Goal: Find specific page/section: Find specific page/section

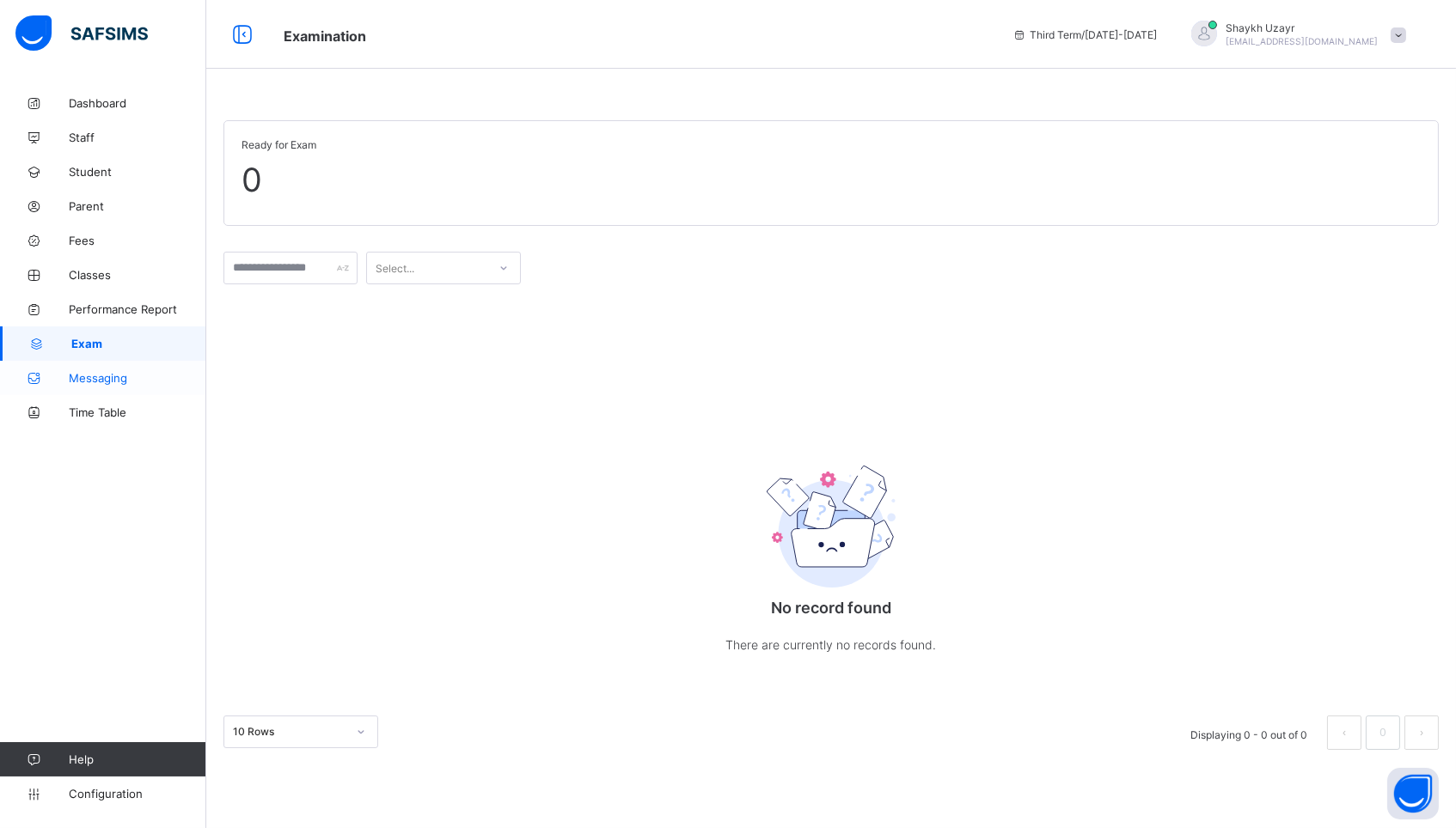
click at [77, 380] on span "Messaging" at bounding box center [137, 378] width 137 height 14
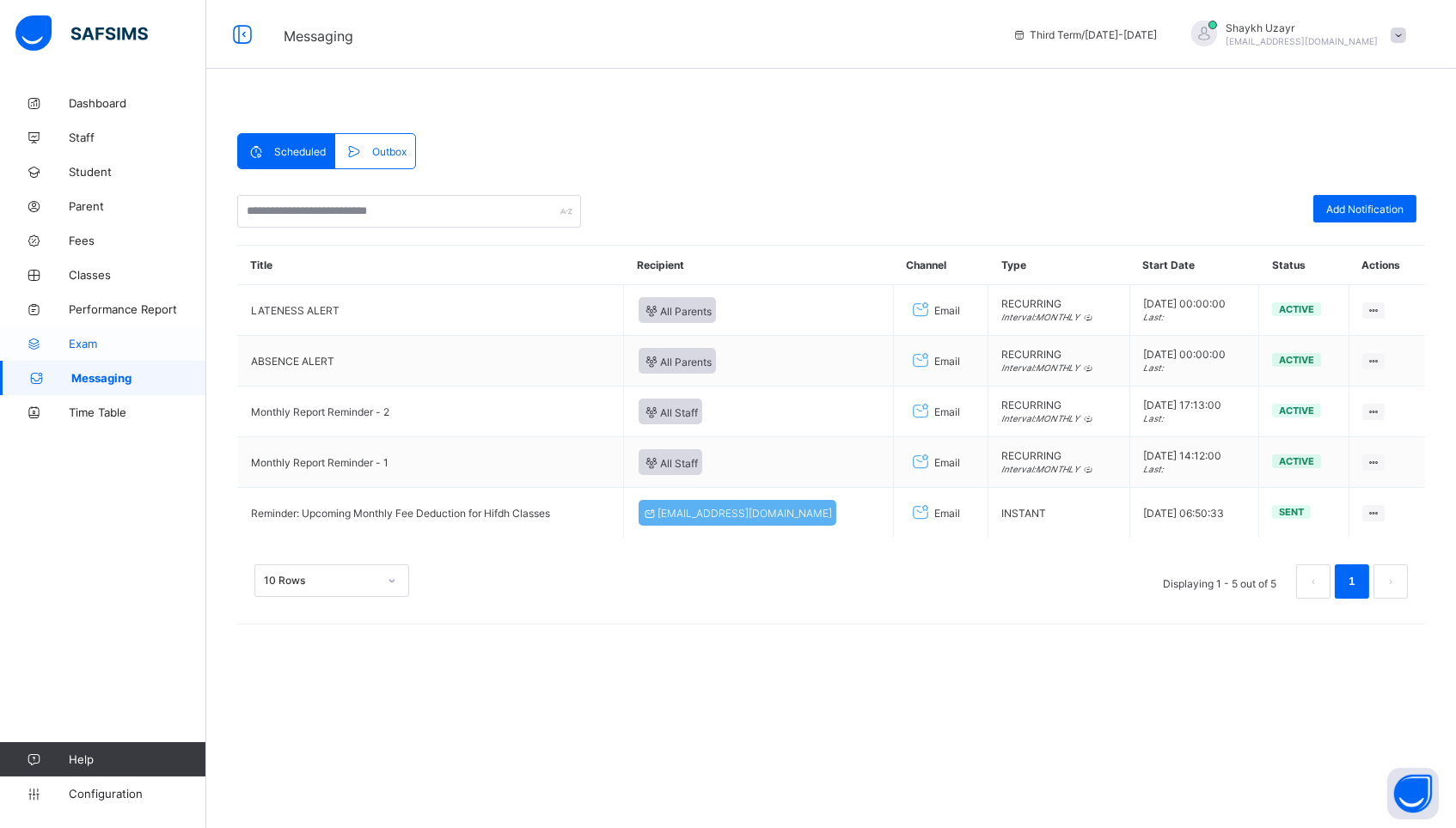
click at [85, 337] on span "Exam" at bounding box center [137, 344] width 137 height 14
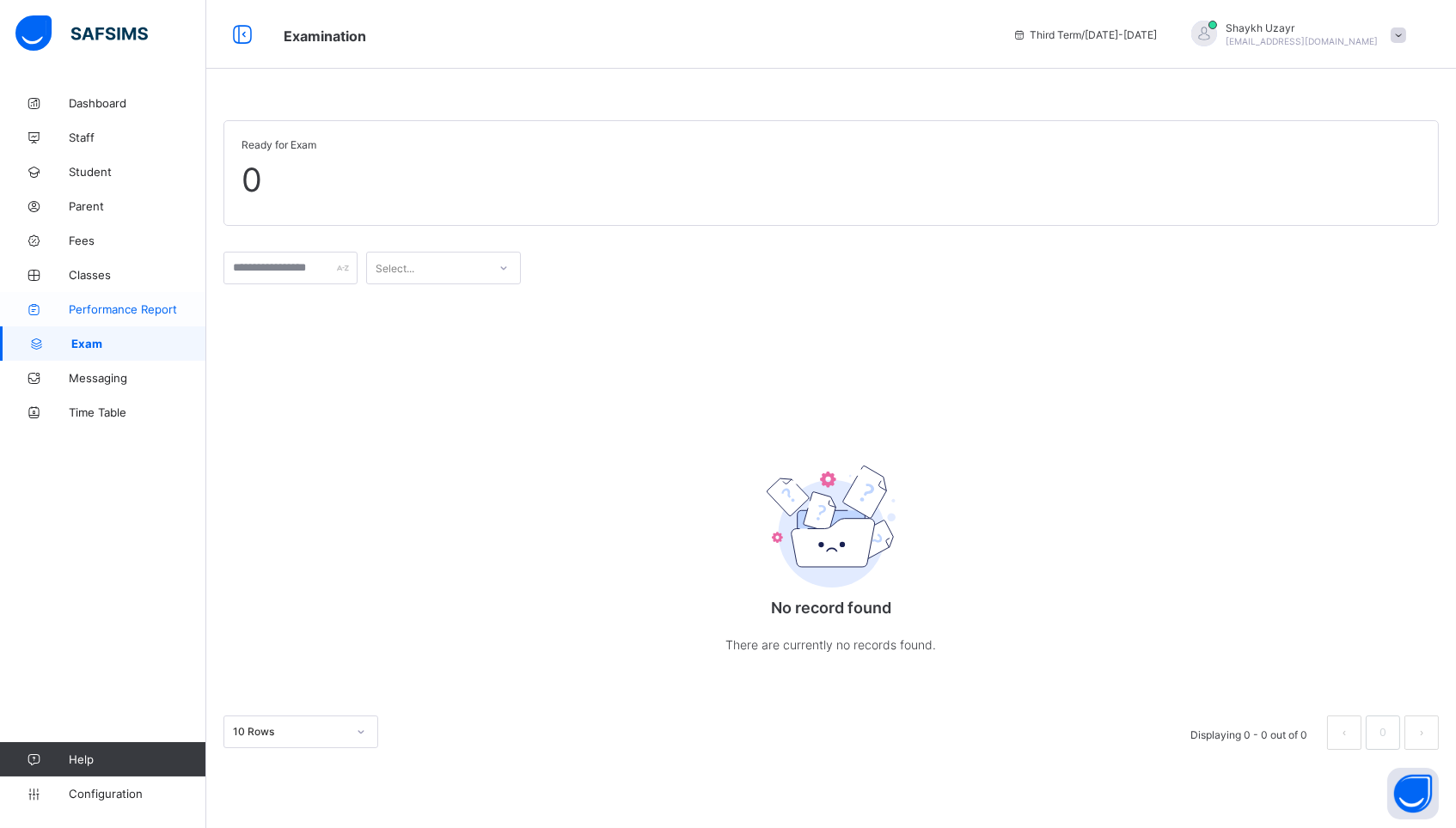
click at [106, 304] on span "Performance Report" at bounding box center [137, 309] width 137 height 14
select select "****"
select select "*"
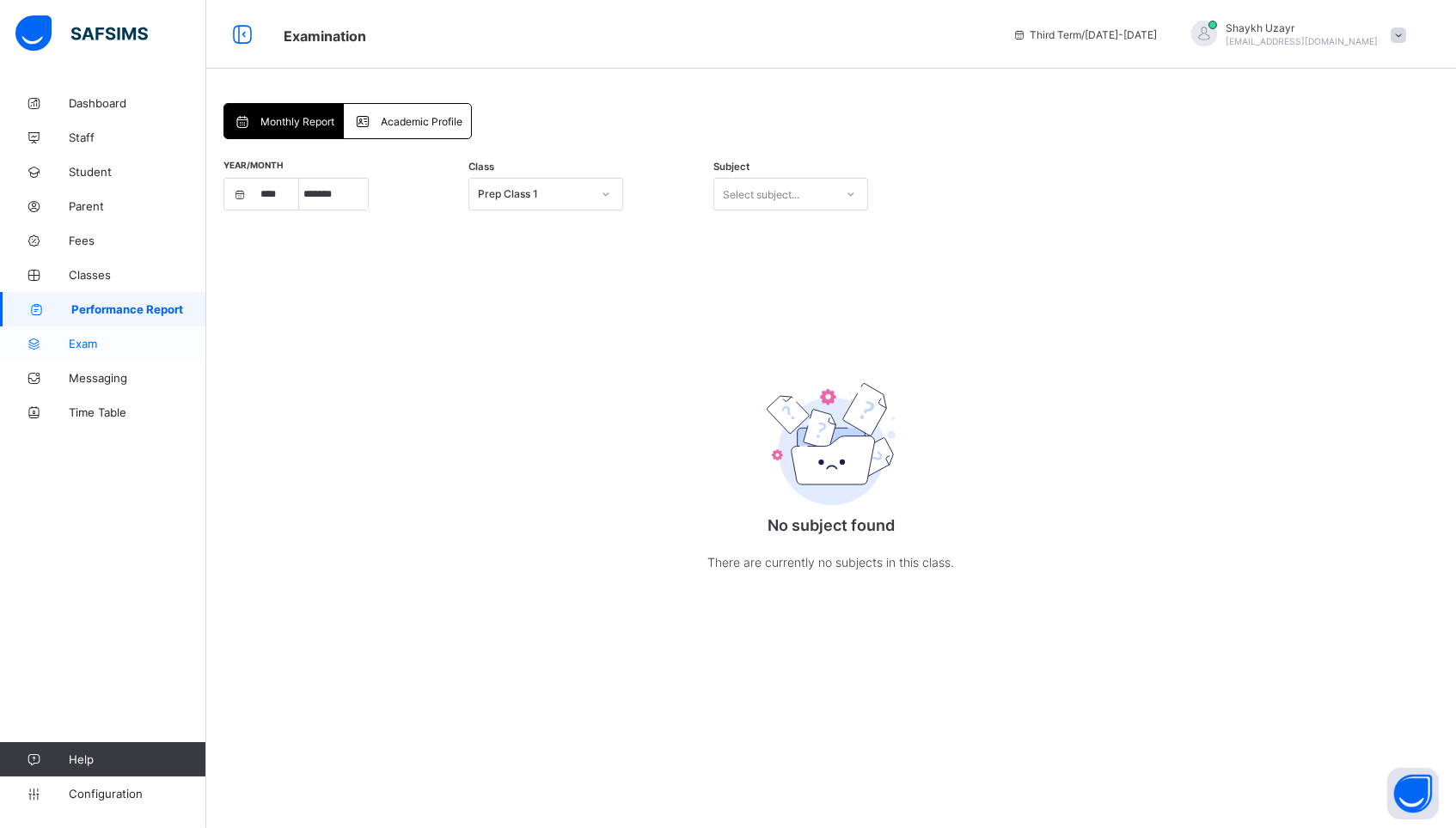
click at [99, 347] on span "Exam" at bounding box center [137, 344] width 137 height 14
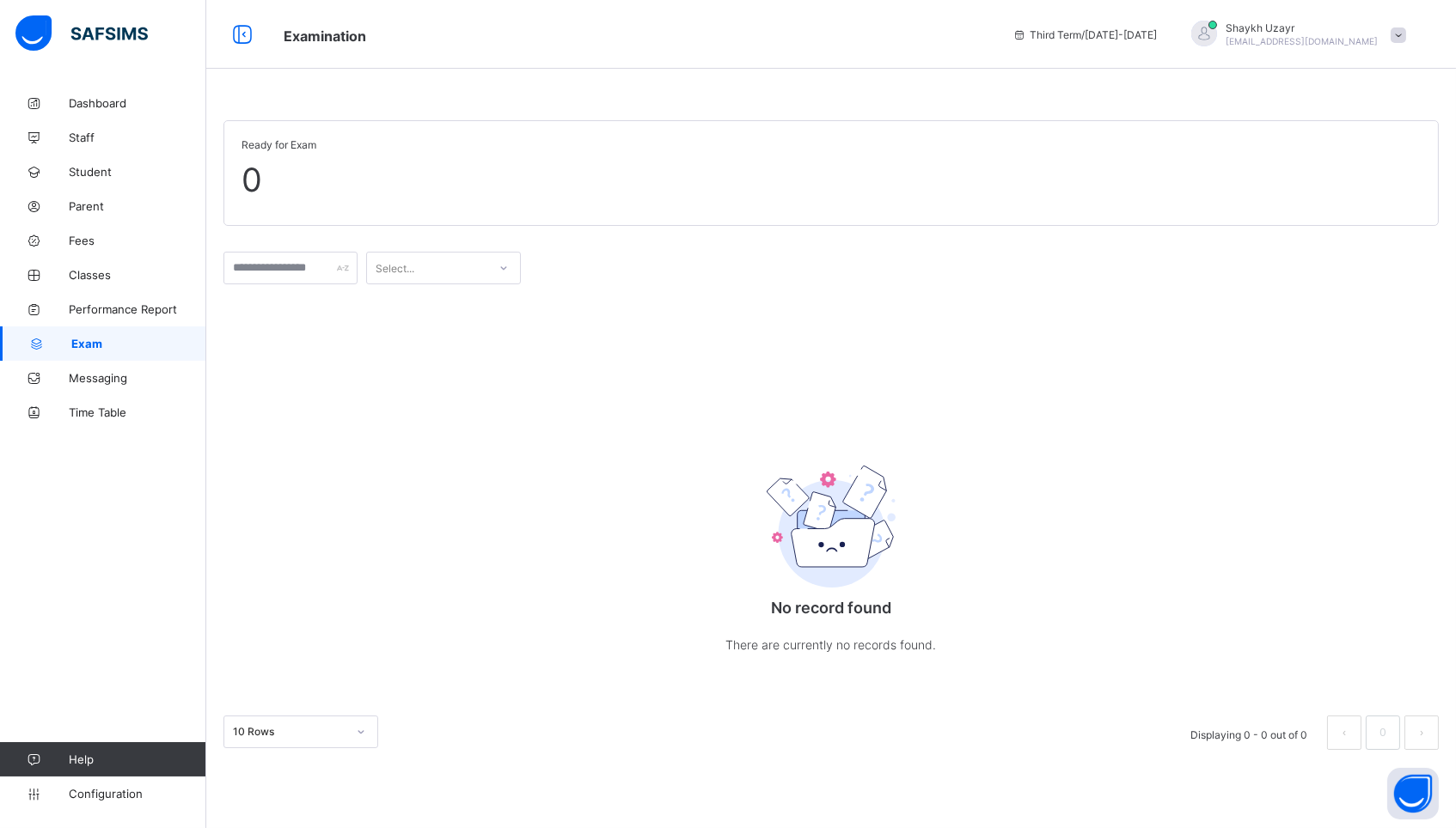
click at [1400, 38] on span at bounding box center [1398, 35] width 16 height 16
click at [1026, 209] on div "Ready for Exam 0" at bounding box center [830, 173] width 1215 height 105
click at [277, 271] on input "text" at bounding box center [290, 268] width 134 height 33
click at [432, 267] on div "Select..." at bounding box center [426, 268] width 120 height 24
click at [502, 271] on div at bounding box center [503, 268] width 29 height 28
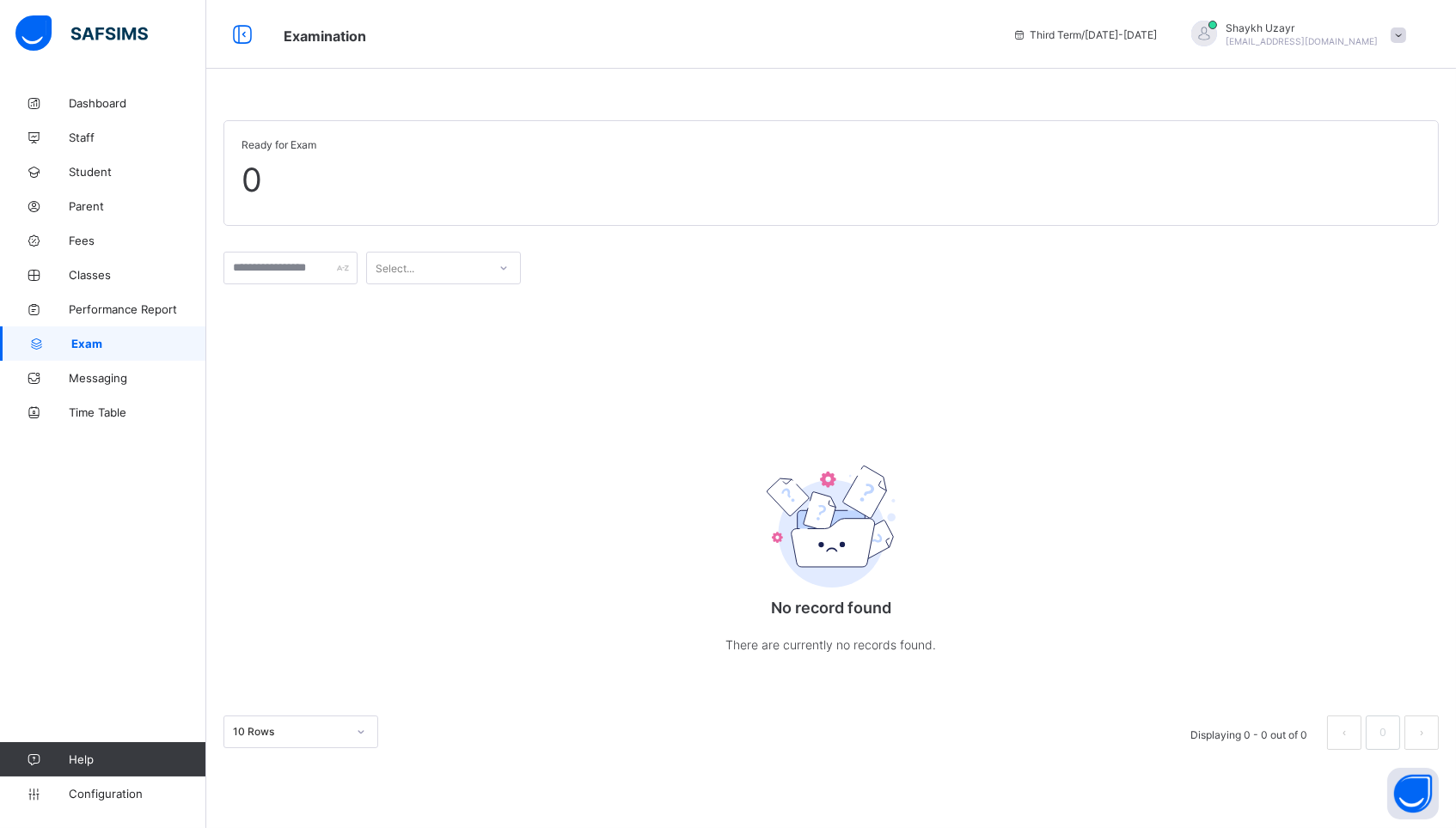
click at [1389, 21] on div "Shaykh Uzayr [EMAIL_ADDRESS][DOMAIN_NAME]" at bounding box center [1294, 35] width 240 height 29
click at [1347, 68] on span "Switch to parent" at bounding box center [1350, 75] width 113 height 20
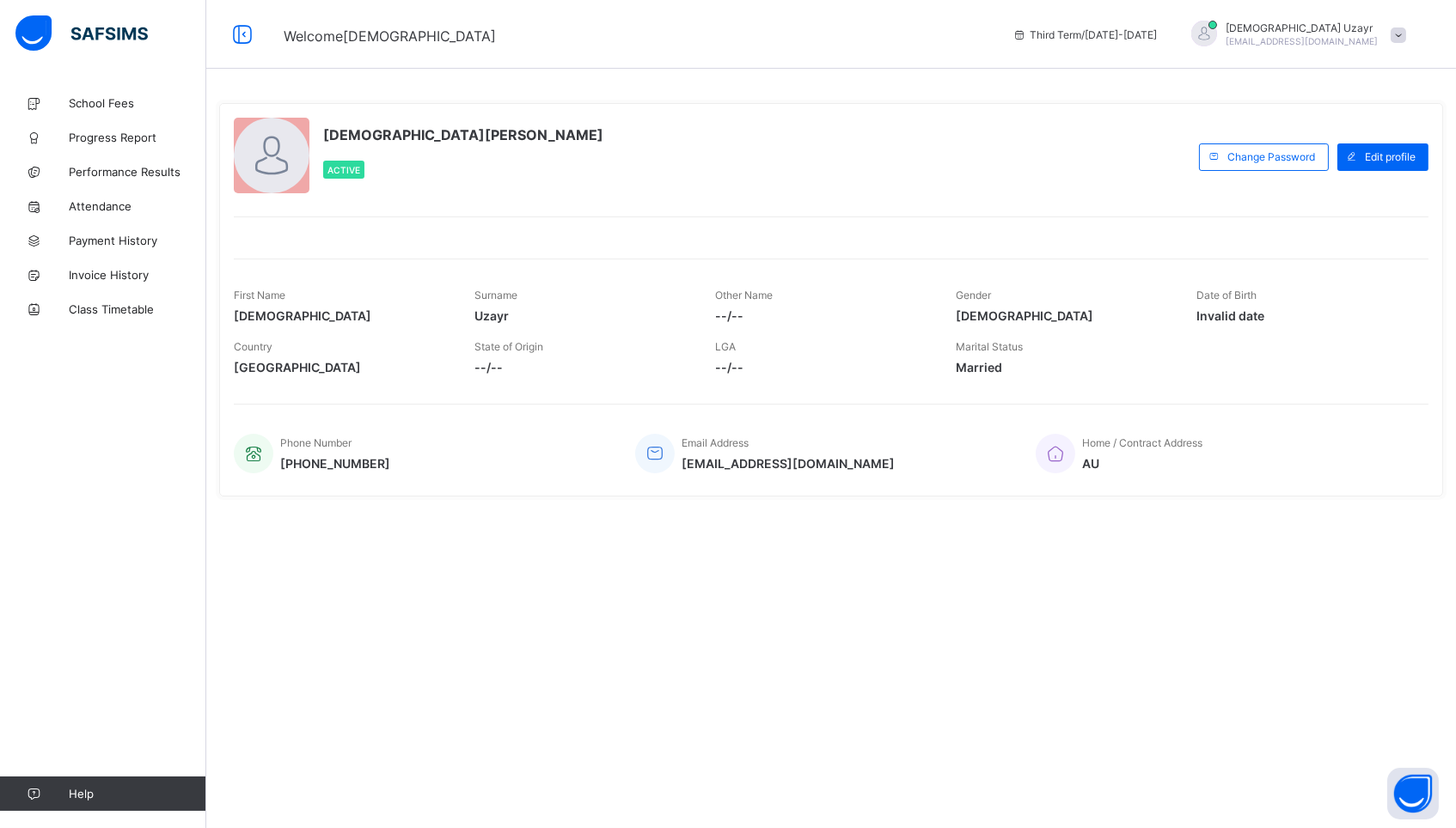
click at [1367, 31] on span "Muhammad Uzayr" at bounding box center [1301, 28] width 152 height 13
click at [1344, 75] on span "Switch to staff" at bounding box center [1350, 75] width 113 height 20
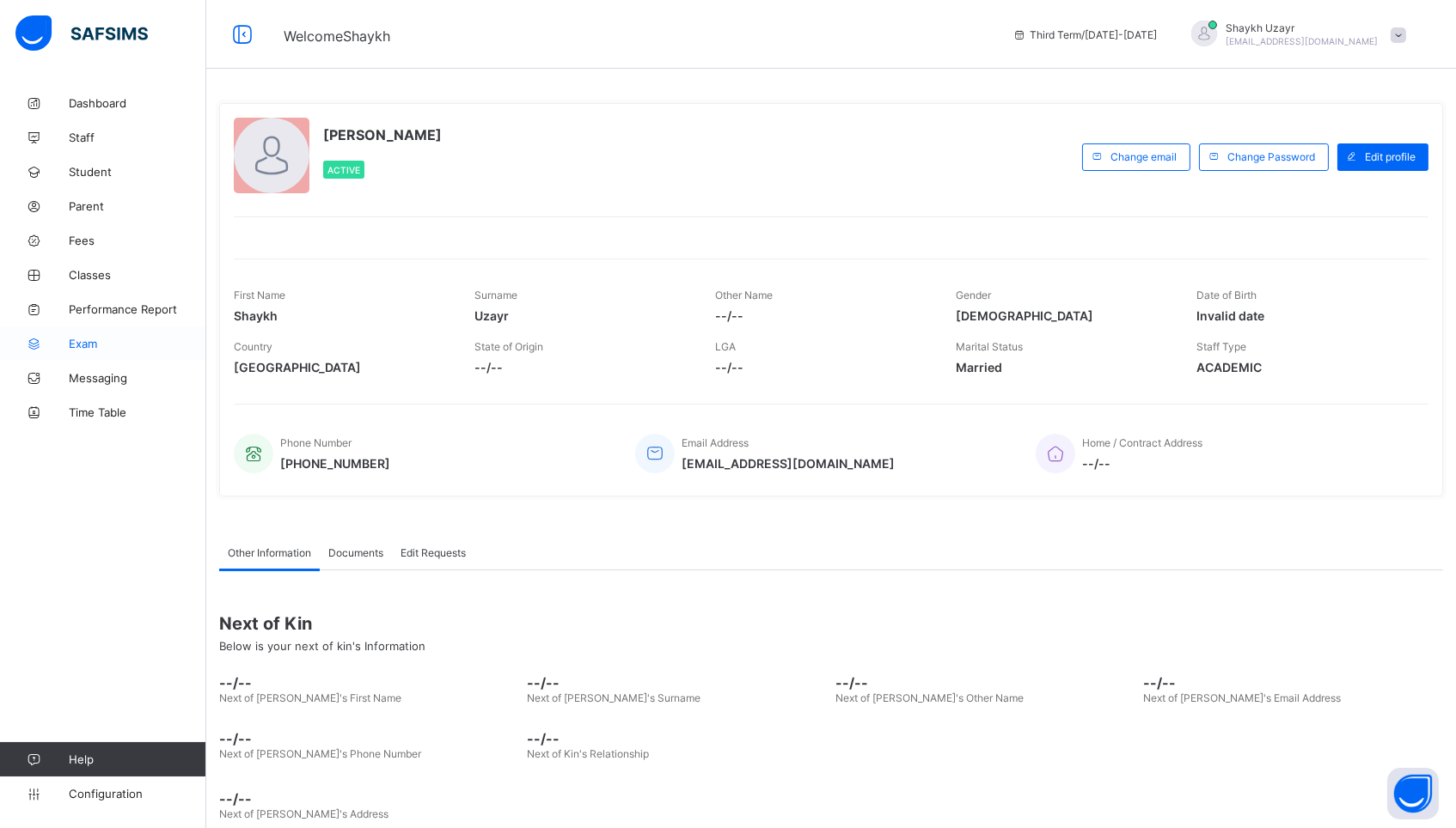
click at [105, 334] on link "Exam" at bounding box center [103, 344] width 207 height 35
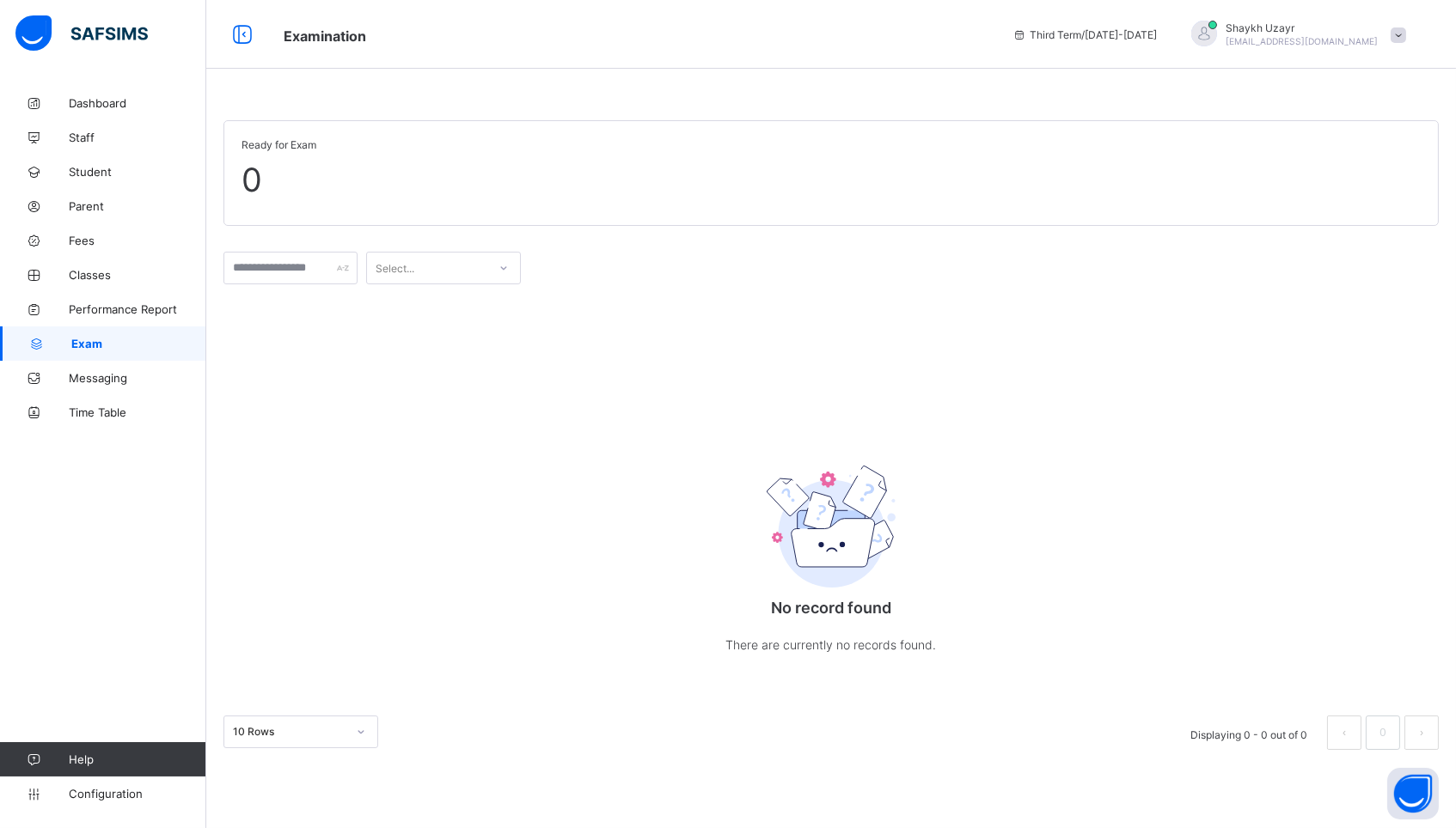
click at [436, 277] on div "Select..." at bounding box center [443, 268] width 155 height 33
click at [294, 264] on input "text" at bounding box center [290, 268] width 134 height 33
click at [744, 193] on span "0" at bounding box center [831, 180] width 1179 height 40
click at [76, 335] on link "Exam" at bounding box center [103, 344] width 207 height 35
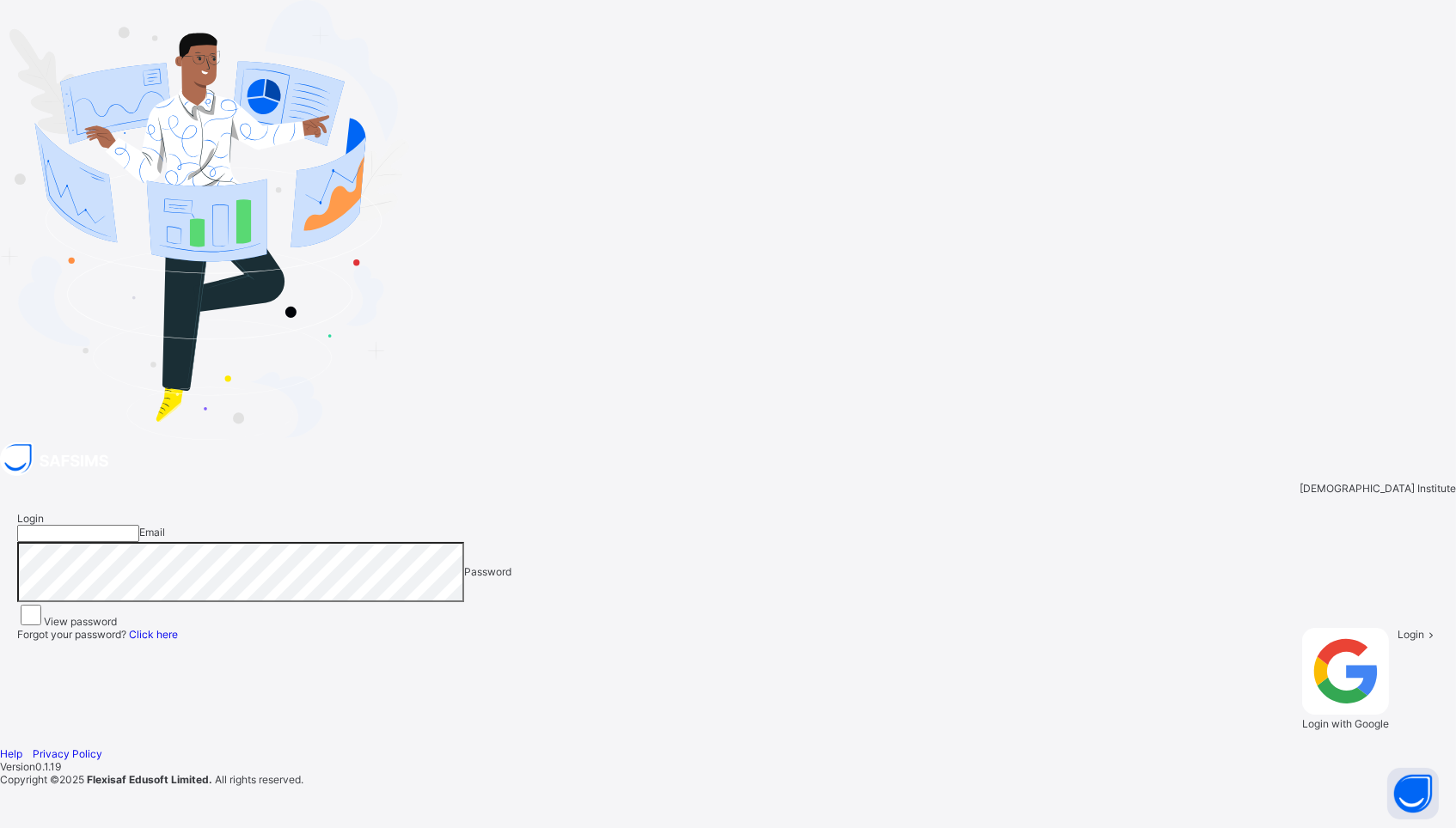
type input "**********"
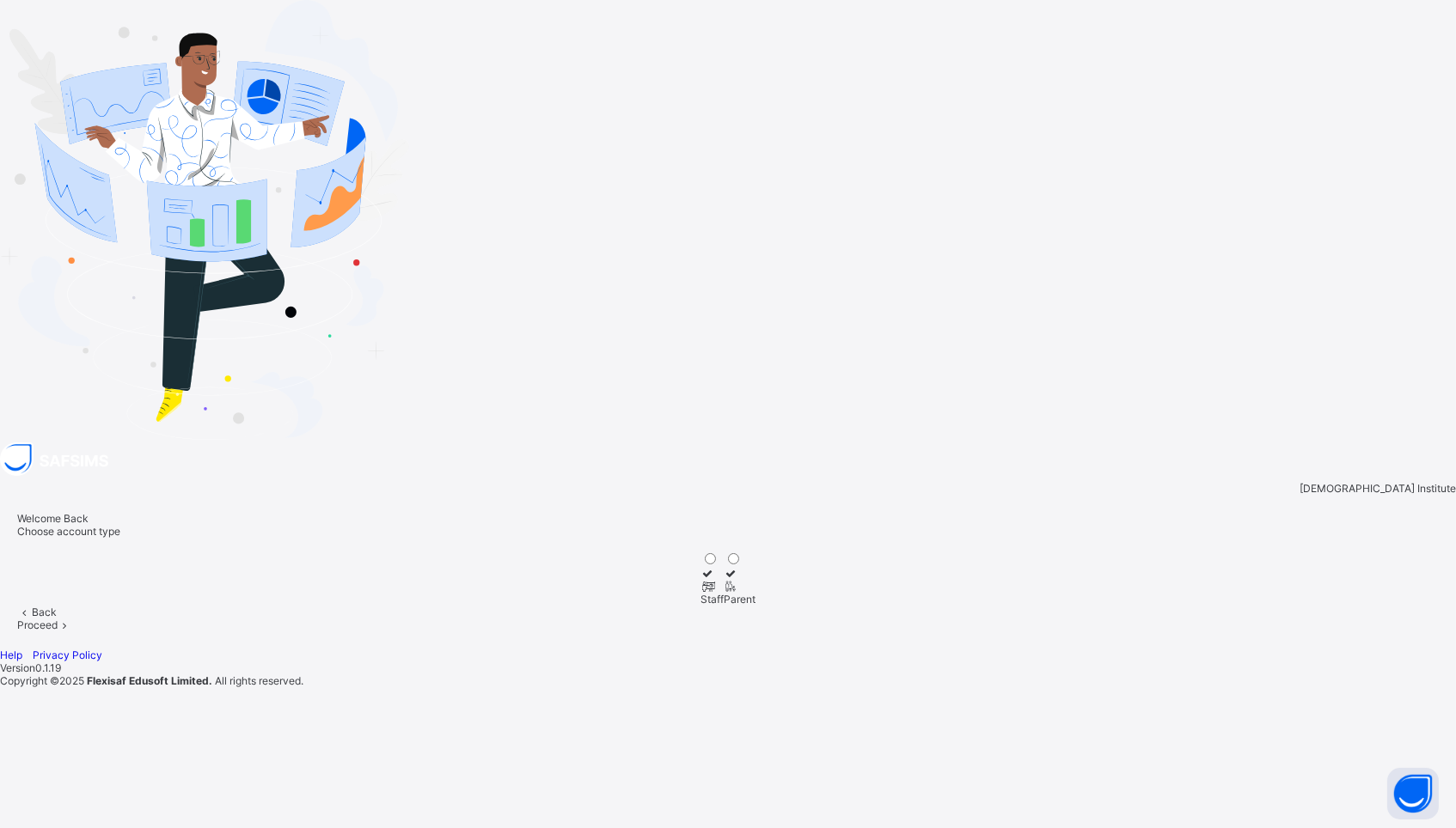
click at [715, 580] on icon at bounding box center [707, 586] width 15 height 13
click at [1012, 619] on div "Proceed" at bounding box center [728, 625] width 1421 height 13
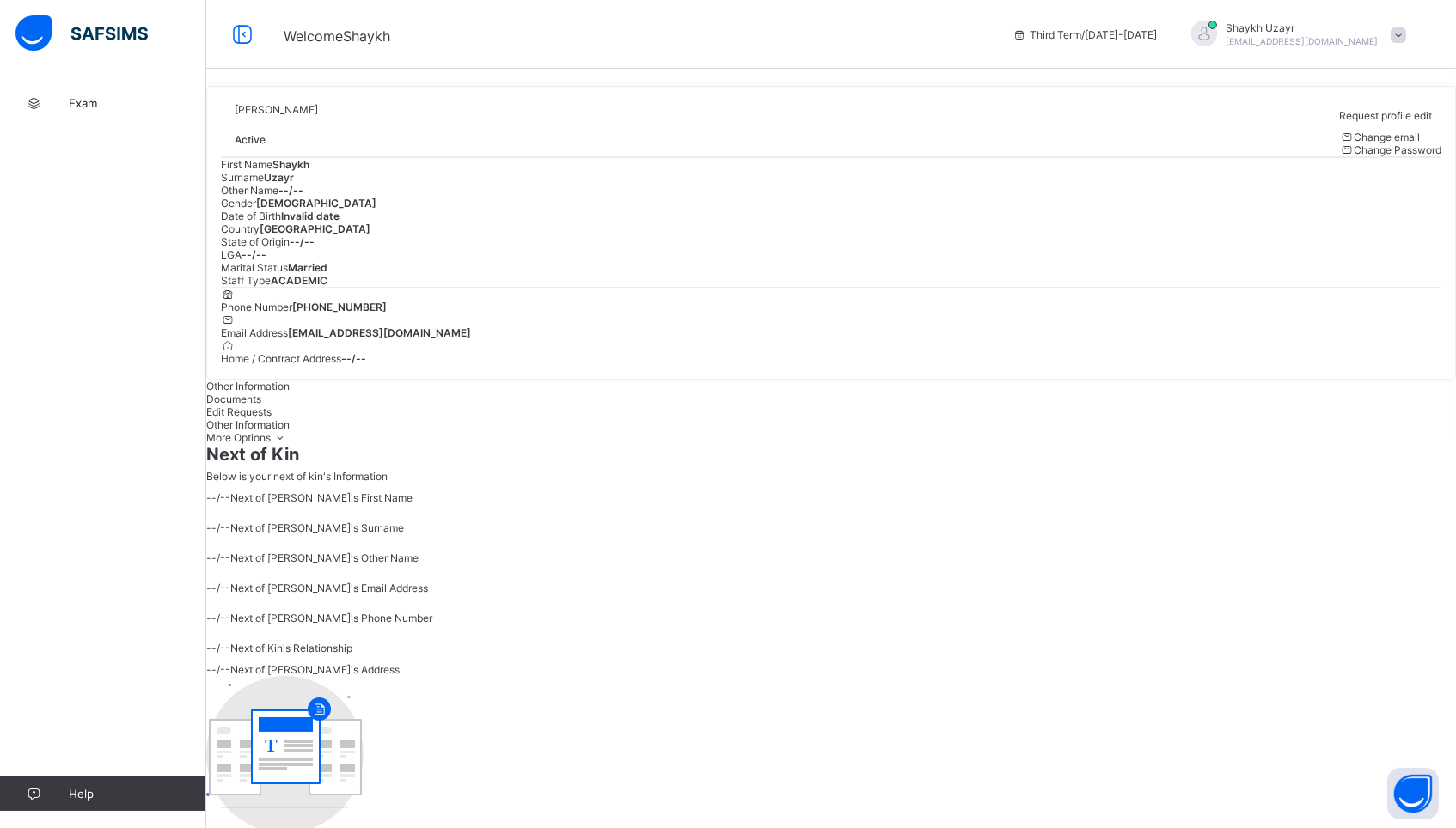
click at [1367, 32] on span "Shaykh Uzayr" at bounding box center [1301, 28] width 152 height 13
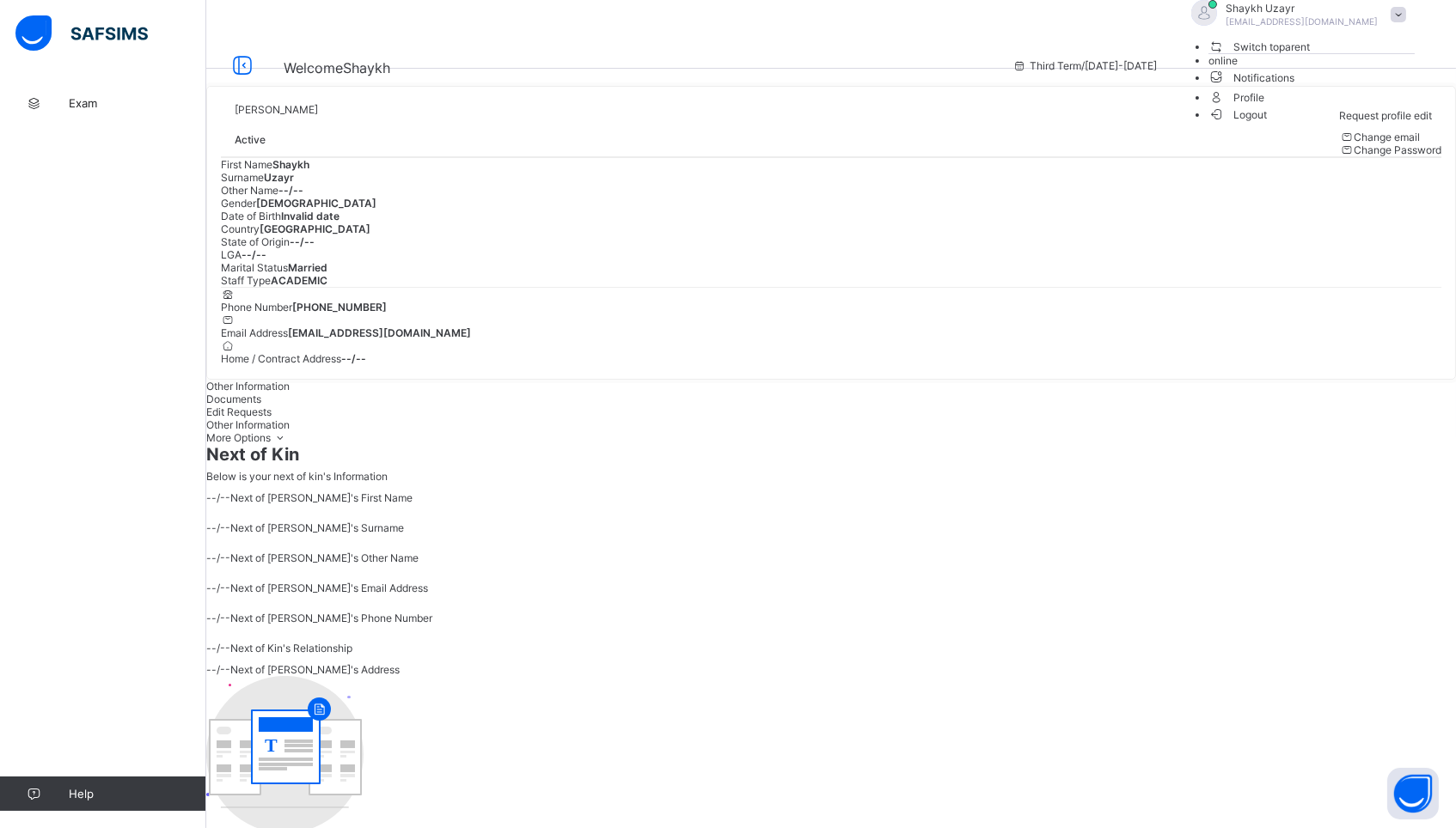
click at [1311, 56] on span "Switch to parent" at bounding box center [1259, 47] width 102 height 18
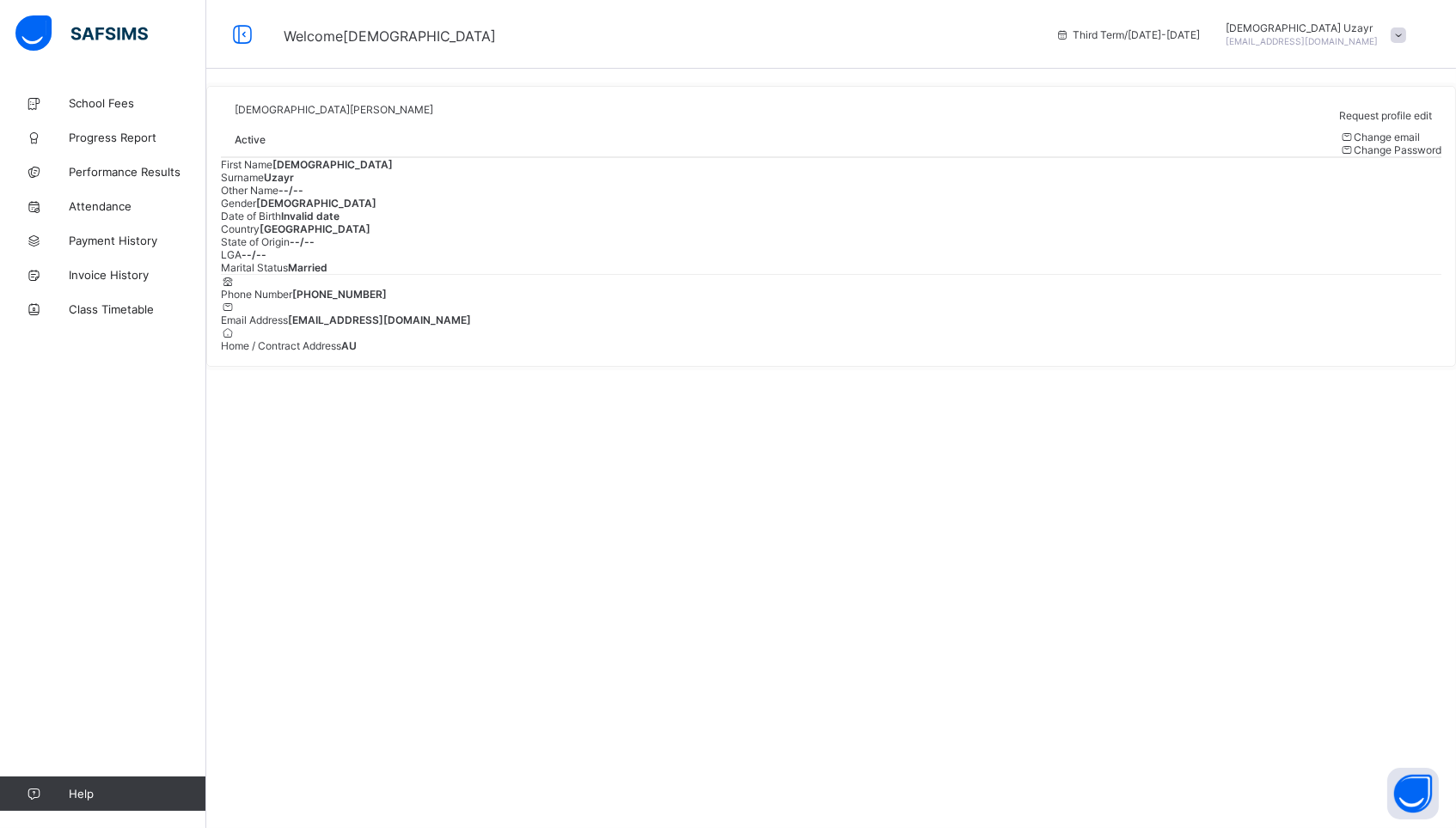
click at [1349, 37] on span "[EMAIL_ADDRESS][DOMAIN_NAME]" at bounding box center [1301, 41] width 152 height 10
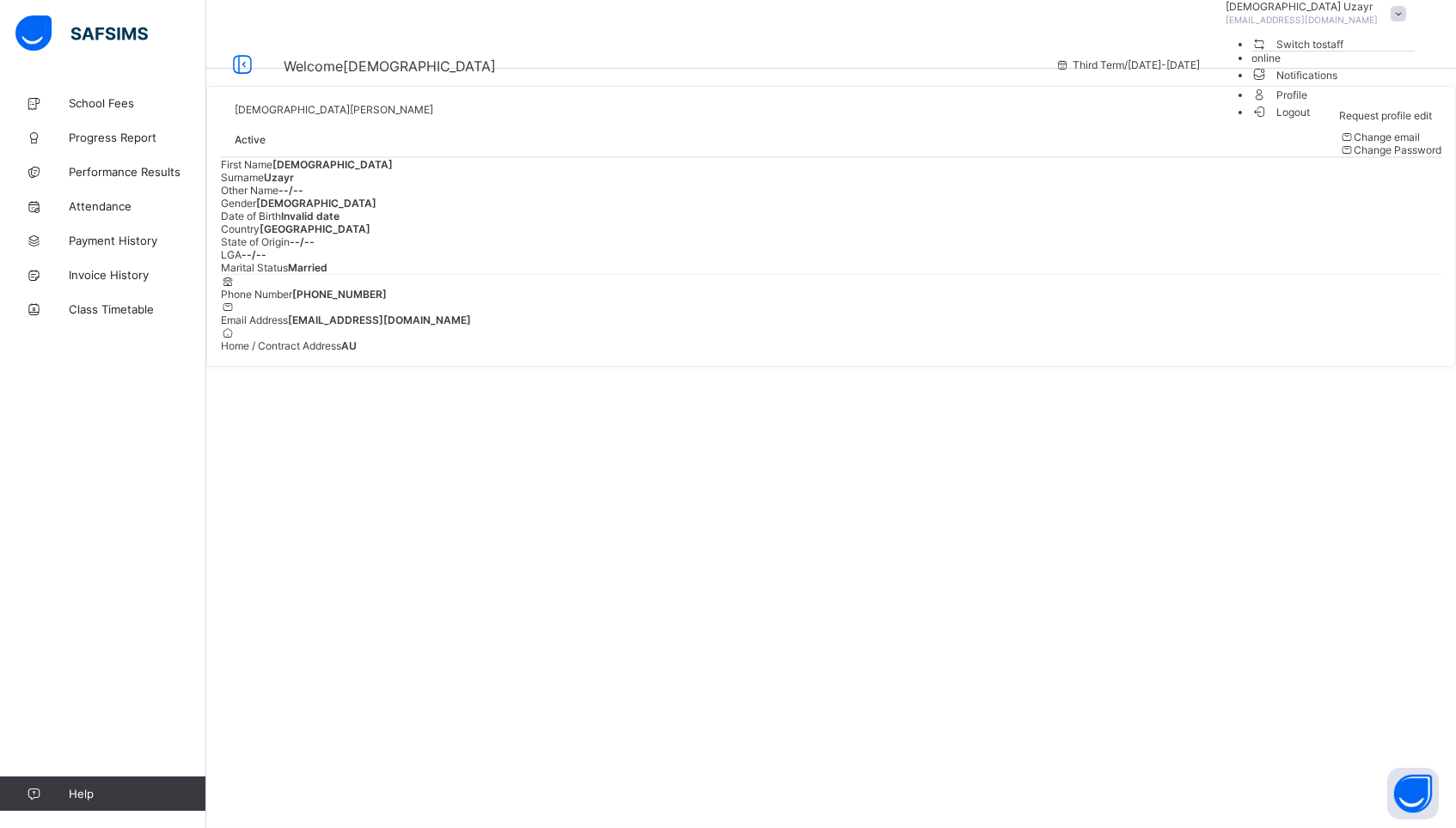
click at [1341, 54] on span "Switch to staff" at bounding box center [1297, 44] width 93 height 18
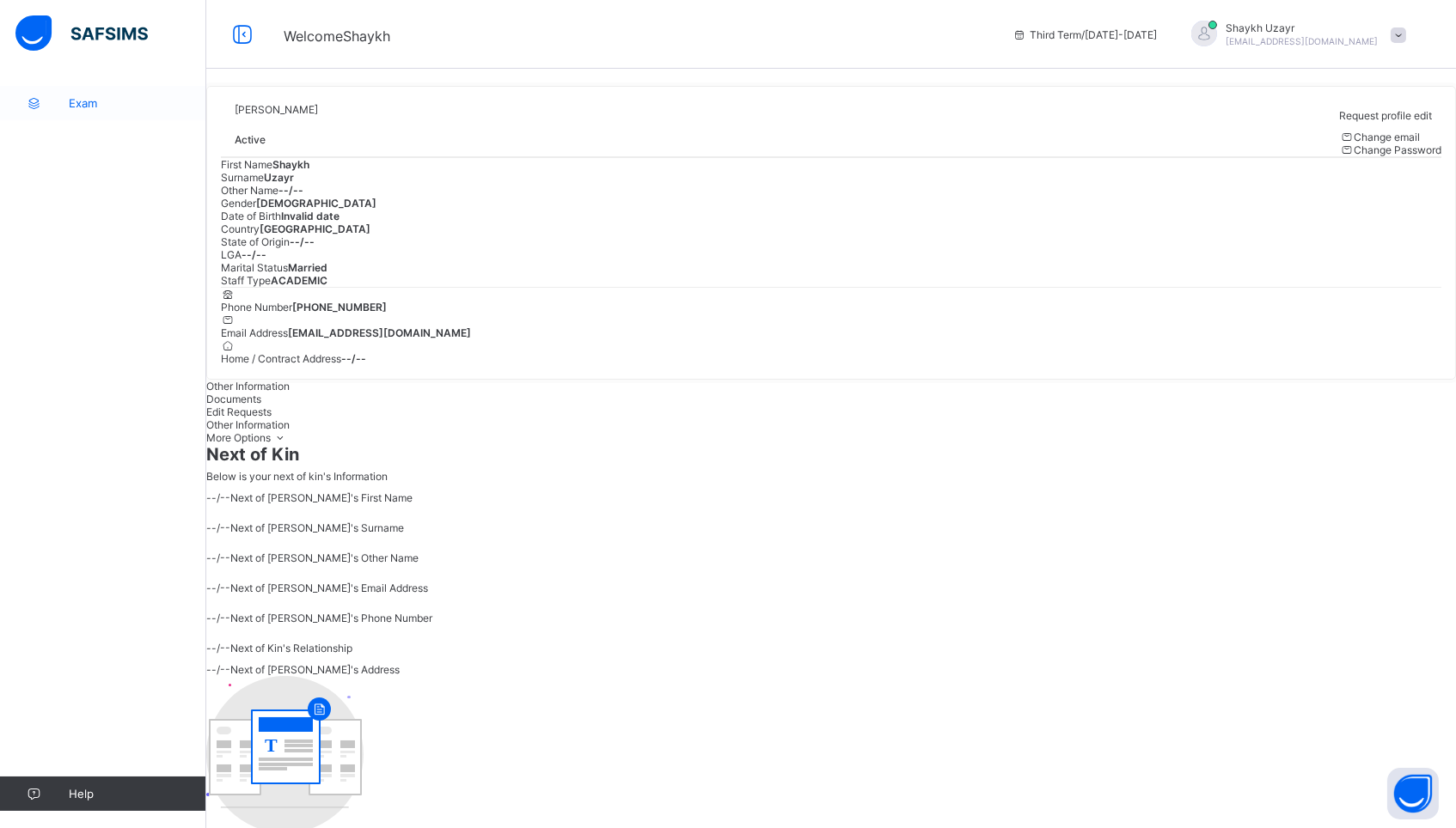
click at [75, 104] on span "Exam" at bounding box center [137, 103] width 137 height 14
